Goal: Book appointment/travel/reservation

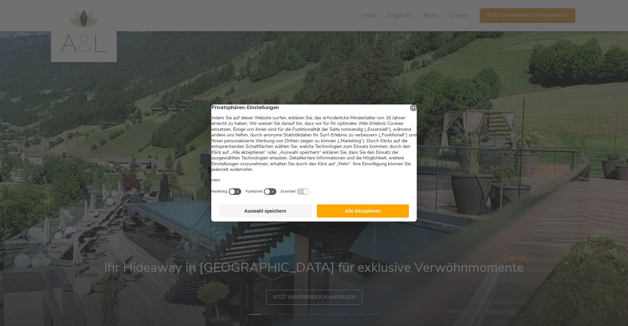
click at [280, 218] on button "Auswahl speichern" at bounding box center [265, 211] width 92 height 13
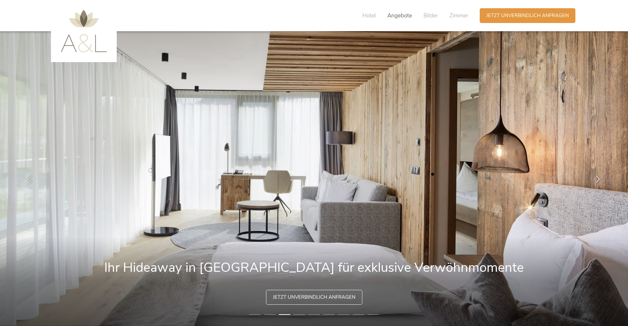
click at [404, 13] on span "Angebote" at bounding box center [400, 16] width 25 height 8
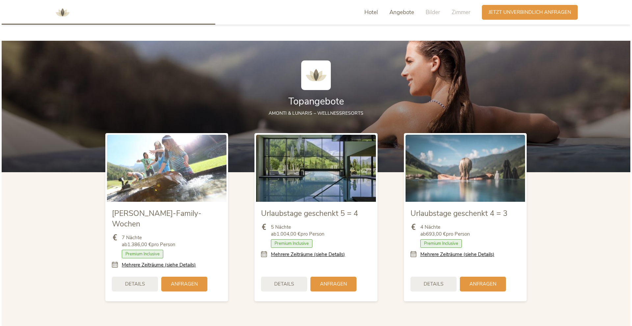
scroll to position [740, 0]
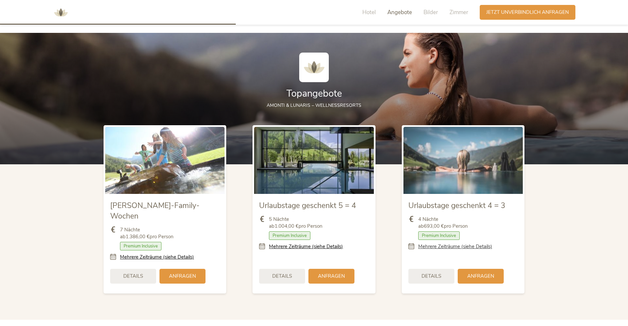
click at [441, 247] on link "Mehrere Zeiträume (siehe Details)" at bounding box center [456, 246] width 74 height 7
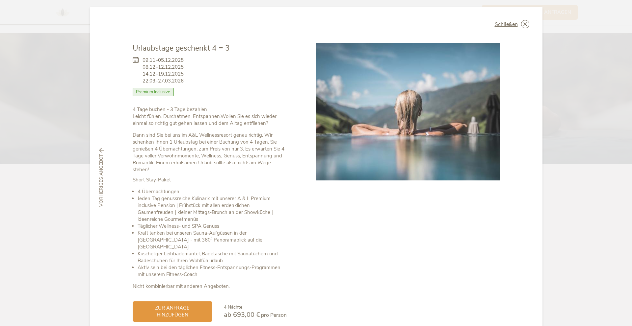
scroll to position [1, 0]
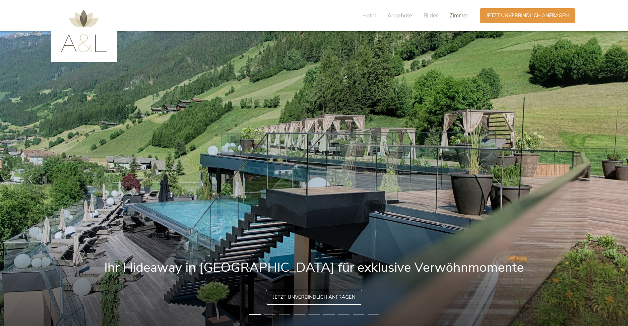
click at [457, 18] on span "Zimmer" at bounding box center [459, 16] width 19 height 8
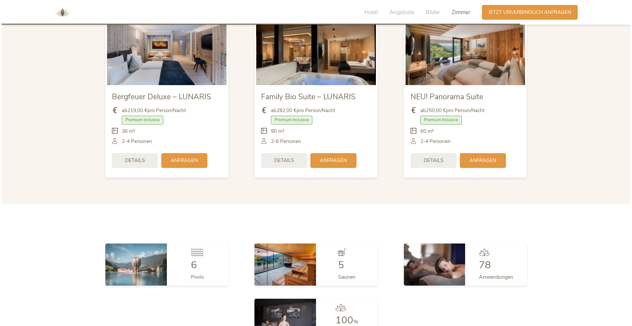
scroll to position [1590, 0]
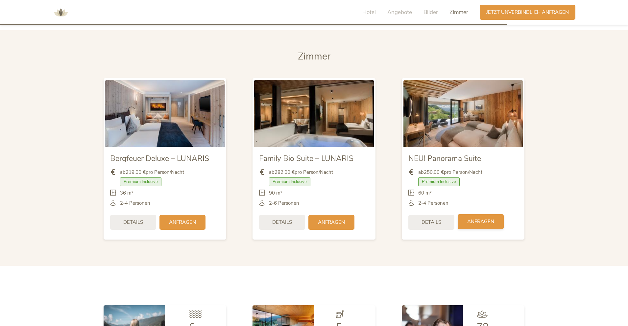
click at [462, 215] on div "Anfragen" at bounding box center [481, 222] width 46 height 15
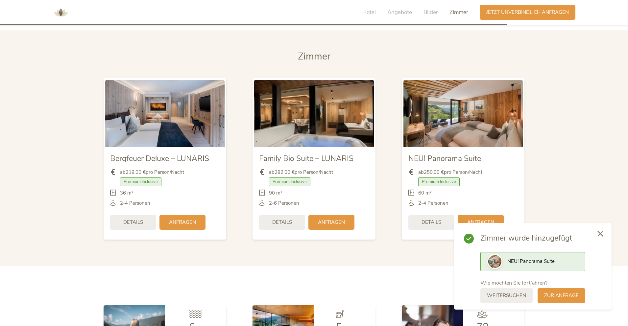
click at [601, 235] on icon at bounding box center [601, 234] width 6 height 6
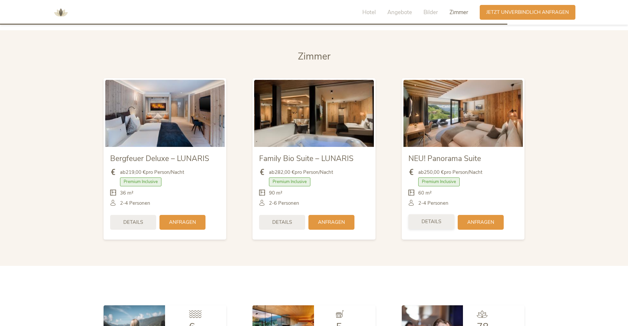
click at [425, 218] on span "Details" at bounding box center [432, 221] width 20 height 7
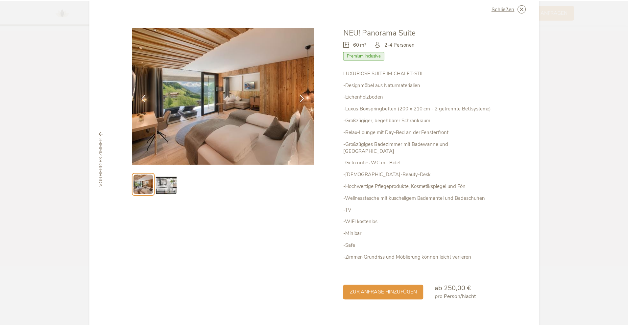
scroll to position [19, 0]
click at [521, 12] on icon at bounding box center [525, 8] width 8 height 8
